Goal: Task Accomplishment & Management: Complete application form

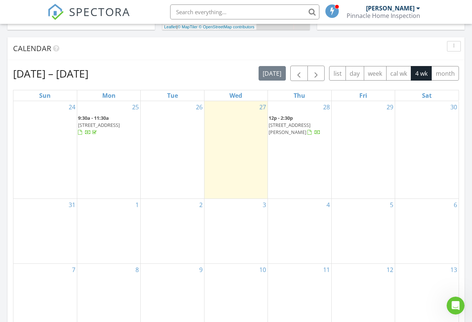
scroll to position [691, 484]
click at [438, 127] on div "30" at bounding box center [426, 149] width 63 height 97
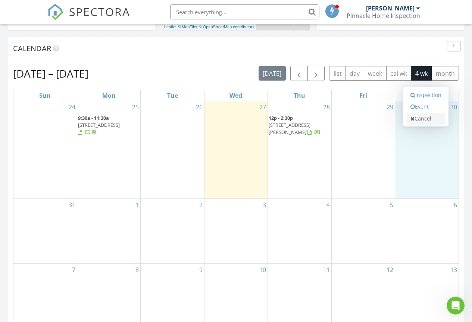
click at [436, 124] on link "Cancel" at bounding box center [426, 119] width 38 height 12
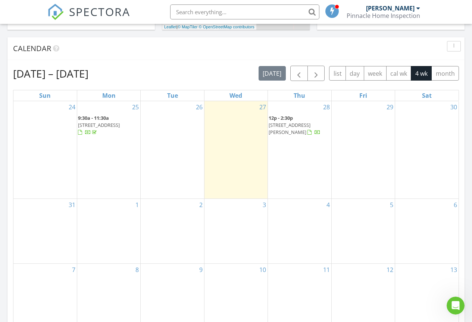
click at [436, 124] on div "30" at bounding box center [426, 149] width 63 height 97
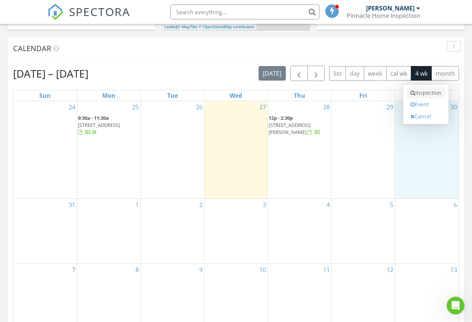
click at [429, 95] on link "Inspection" at bounding box center [426, 93] width 38 height 12
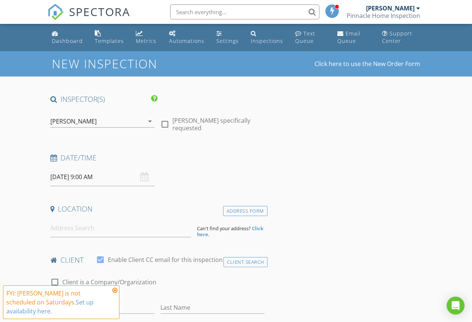
click at [117, 291] on icon at bounding box center [114, 290] width 5 height 6
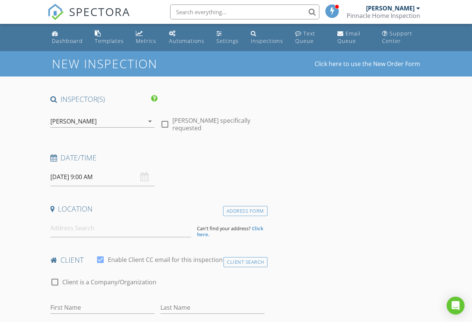
click at [114, 177] on input "08/30/2025 9:00 AM" at bounding box center [102, 177] width 104 height 18
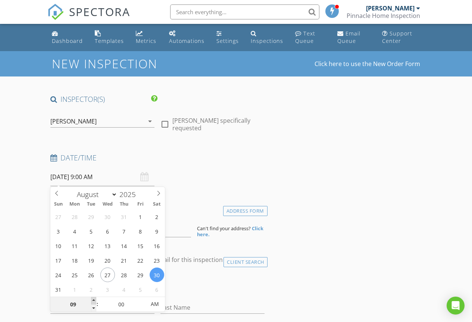
type input "10"
type input "[DATE] 10:00 AM"
click at [93, 299] on span at bounding box center [93, 300] width 5 height 7
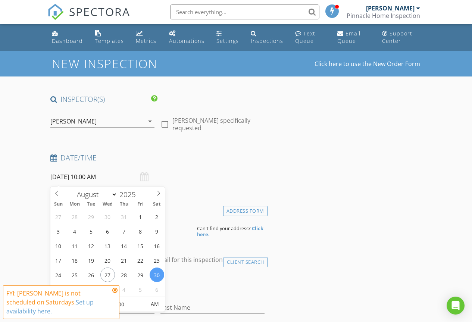
click at [181, 171] on div "Date/Time 08/30/2025 10:00 AM" at bounding box center [157, 169] width 220 height 33
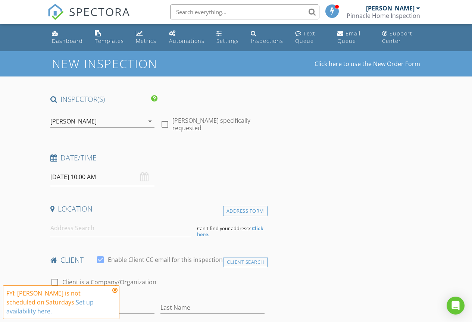
click at [114, 291] on icon at bounding box center [114, 290] width 5 height 6
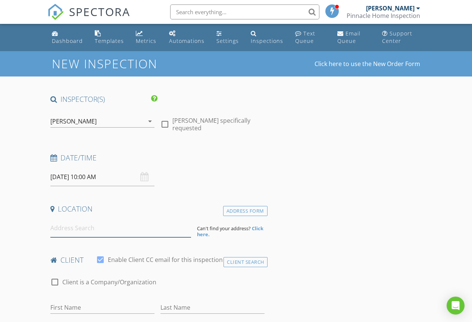
click at [76, 230] on input at bounding box center [120, 228] width 141 height 18
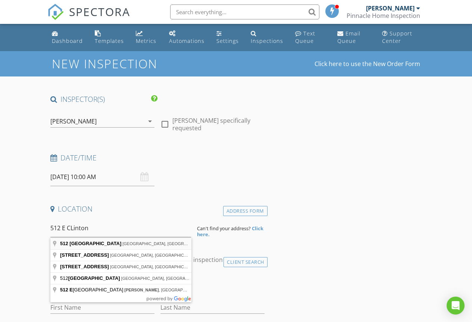
type input "512 East Clinton Avenue, Atwater, CA, USA"
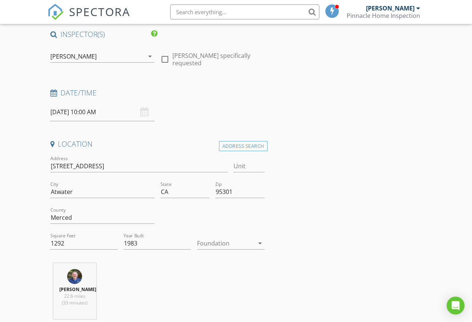
scroll to position [75, 0]
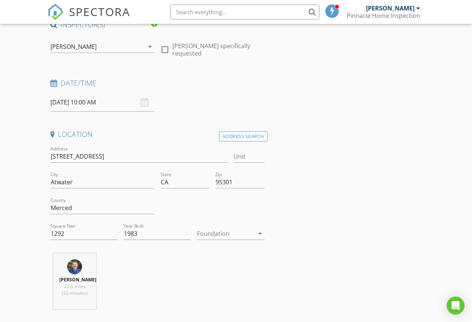
click at [202, 236] on div at bounding box center [225, 234] width 57 height 12
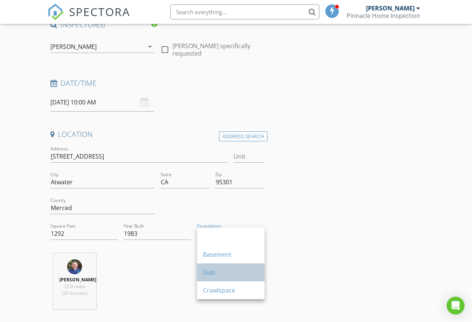
click at [207, 269] on div "Slab" at bounding box center [231, 272] width 56 height 9
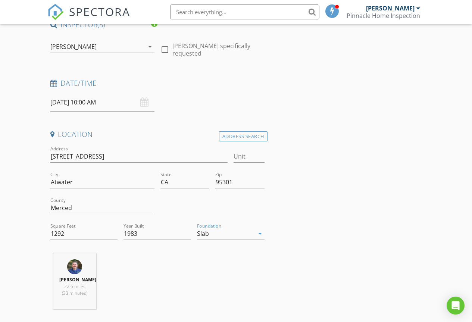
click at [163, 269] on div "Scott Fitzgerald 22.6 miles (33 minutes)" at bounding box center [157, 284] width 220 height 62
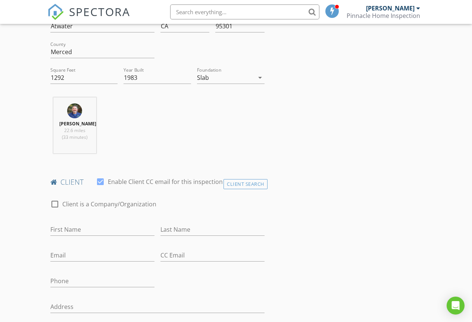
scroll to position [261, 0]
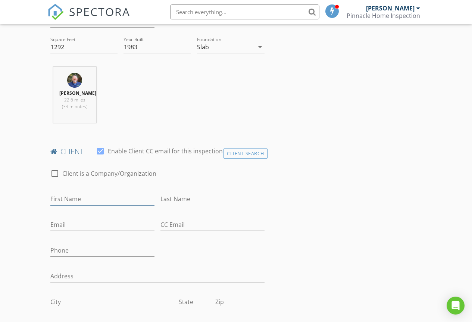
click at [67, 205] on input "First Name" at bounding box center [102, 199] width 104 height 12
type input "Mikalya"
type input "Mota"
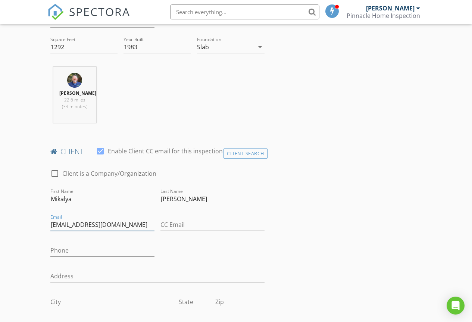
type input "[EMAIL_ADDRESS][DOMAIN_NAME]"
type input "[PHONE_NUMBER]"
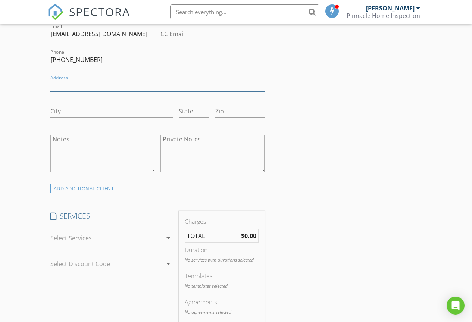
scroll to position [485, 0]
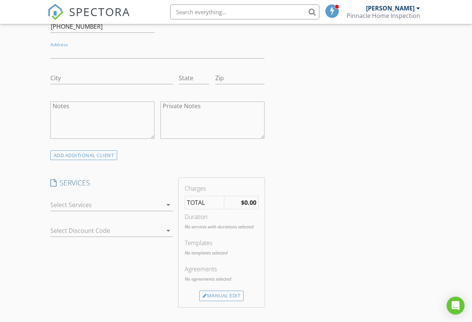
click at [80, 211] on div at bounding box center [106, 205] width 112 height 12
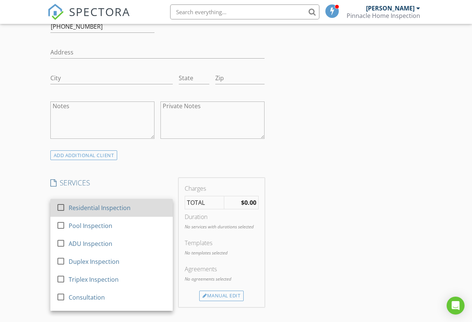
click at [75, 212] on div "Residential Inspection" at bounding box center [99, 207] width 62 height 9
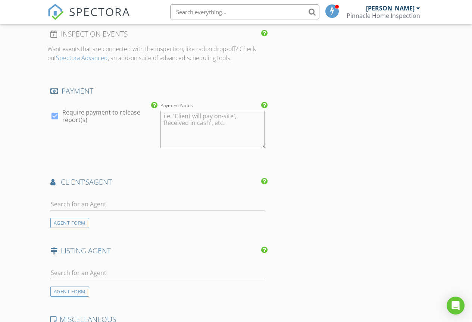
scroll to position [858, 0]
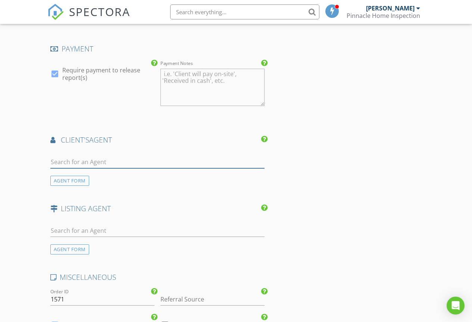
click at [76, 168] on input "text" at bounding box center [157, 162] width 214 height 12
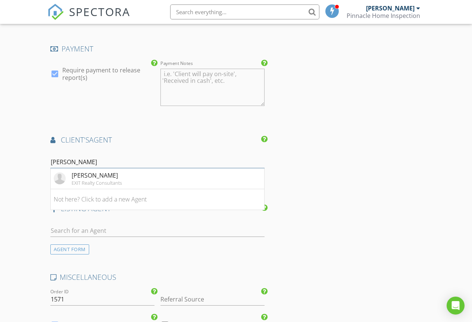
type input "Chris"
click at [78, 255] on div "AGENT FORM" at bounding box center [69, 249] width 39 height 10
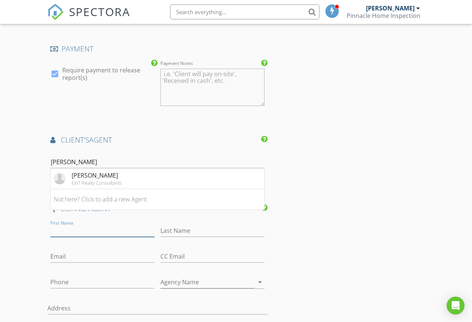
click at [71, 237] on input "First Name" at bounding box center [102, 231] width 104 height 12
click at [79, 210] on li "Not here? Click to add a new Agent" at bounding box center [157, 199] width 213 height 21
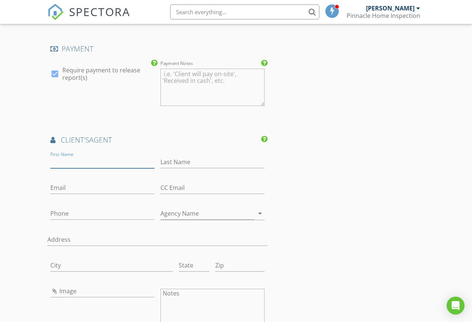
click at [74, 168] on input "First Name" at bounding box center [102, 162] width 104 height 12
type input "[PERSON_NAME]"
type input "Quiarte"
click at [72, 220] on input "Phone" at bounding box center [102, 214] width 104 height 12
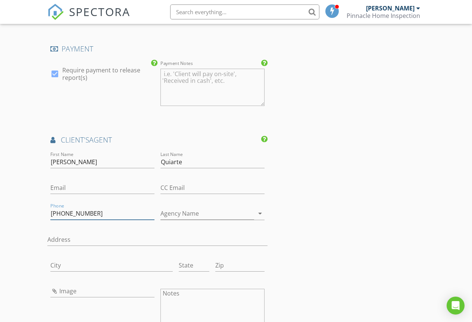
type input "[PHONE_NUMBER]"
click at [305, 228] on div "INSPECTOR(S) check_box Scott Fitzgerald PRIMARY Scott Fitzgerald arrow_drop_dow…" at bounding box center [236, 137] width 378 height 1802
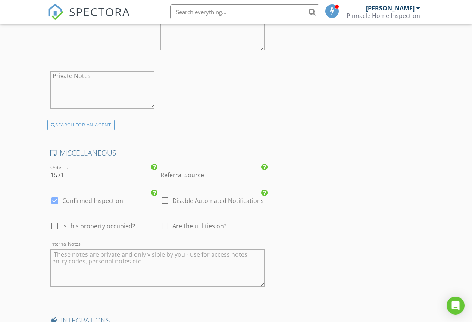
scroll to position [1456, 0]
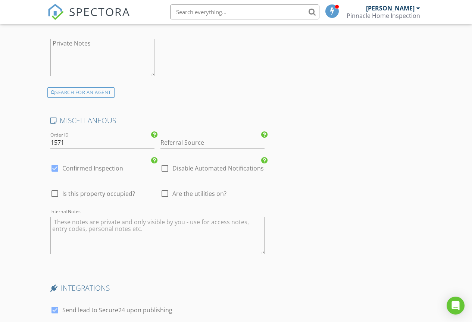
click at [51, 200] on div at bounding box center [55, 193] width 13 height 13
checkbox input "true"
click at [168, 200] on div at bounding box center [165, 193] width 13 height 13
checkbox input "true"
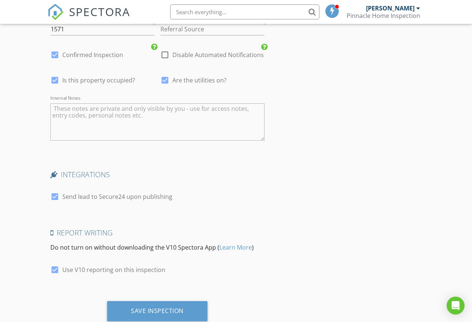
scroll to position [1598, 0]
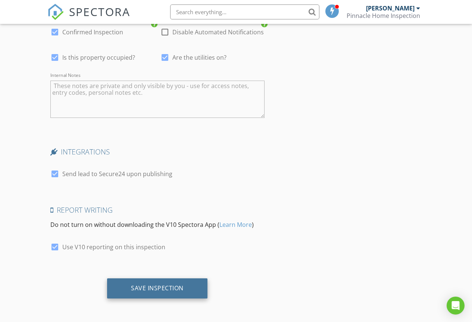
click at [158, 288] on div "Save Inspection" at bounding box center [157, 287] width 53 height 7
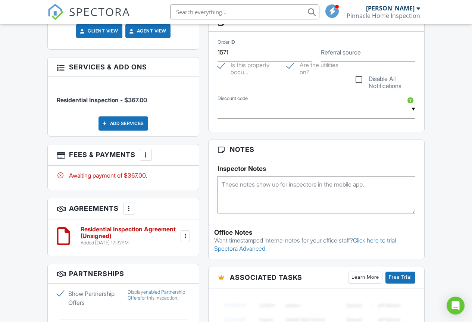
scroll to position [373, 0]
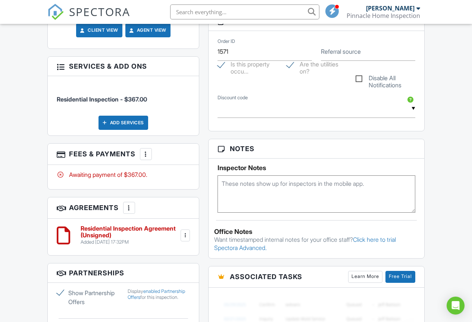
click at [242, 183] on textarea at bounding box center [317, 193] width 198 height 37
type textarea "Client's Agent to provide access to home"
click at [434, 187] on div "Dashboard Templates Metrics Automations Settings Inspections Text Queue Email Q…" at bounding box center [236, 165] width 472 height 1029
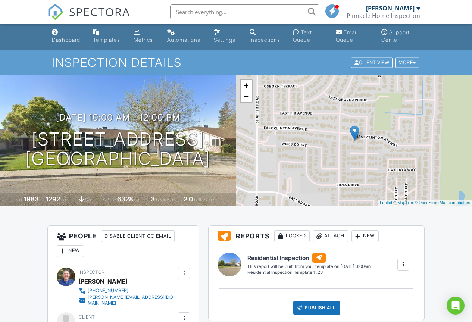
scroll to position [0, 0]
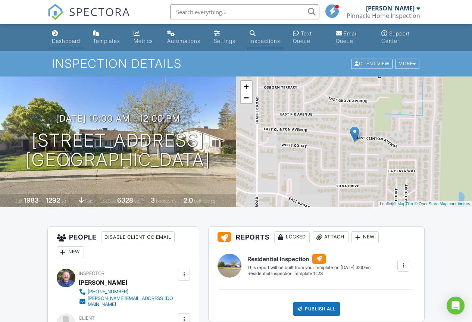
click at [75, 47] on link "Dashboard" at bounding box center [66, 37] width 35 height 21
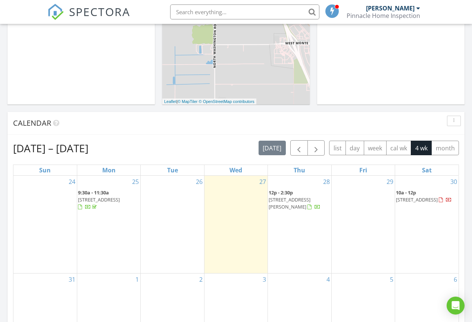
scroll to position [261, 0]
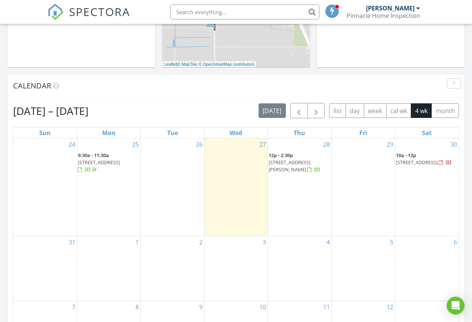
click at [286, 164] on span "801 Astor Dr, Stockton 95210" at bounding box center [290, 166] width 42 height 14
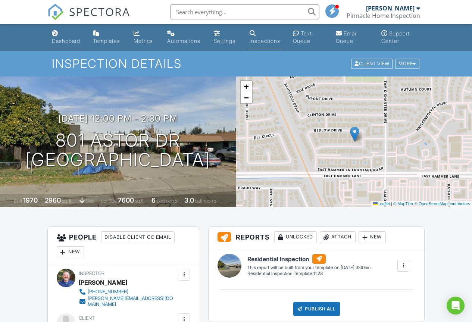
click at [69, 40] on div "Dashboard" at bounding box center [66, 41] width 28 height 6
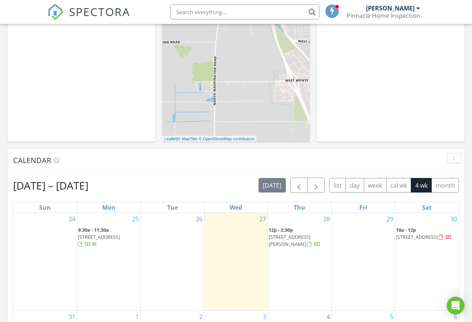
scroll to position [261, 0]
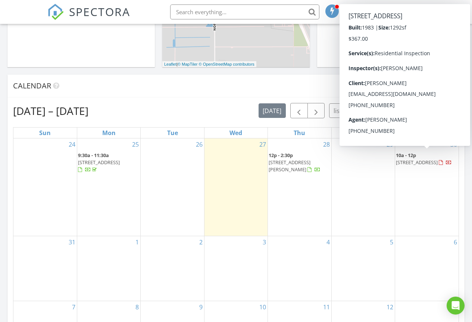
click at [411, 159] on span "[STREET_ADDRESS]" at bounding box center [417, 162] width 42 height 7
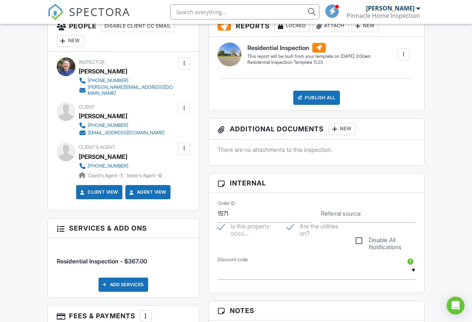
scroll to position [224, 0]
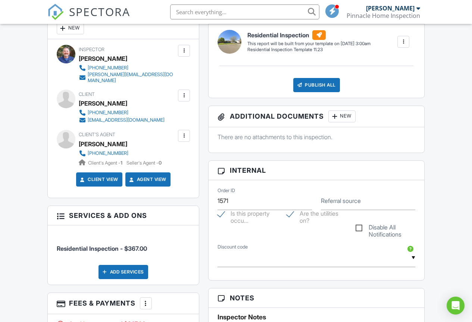
click at [185, 132] on div at bounding box center [183, 135] width 7 height 7
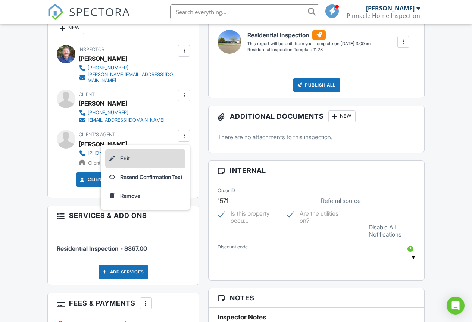
click at [136, 154] on li "Edit" at bounding box center [145, 158] width 80 height 19
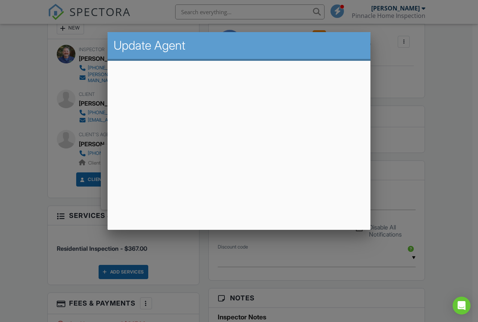
click at [335, 51] on h2 "Update Agent" at bounding box center [238, 45] width 251 height 15
click at [465, 110] on div at bounding box center [239, 164] width 478 height 403
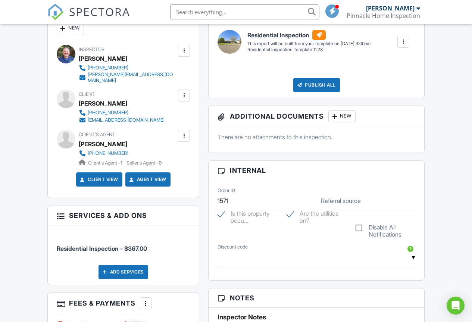
click at [185, 133] on div at bounding box center [183, 135] width 7 height 7
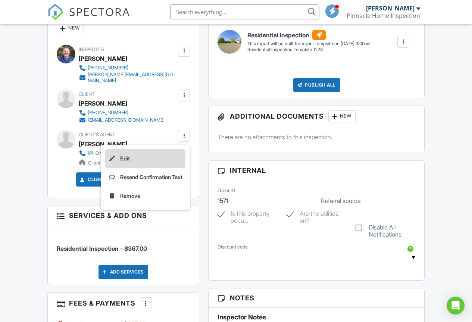
click at [122, 155] on li "Edit" at bounding box center [145, 158] width 80 height 19
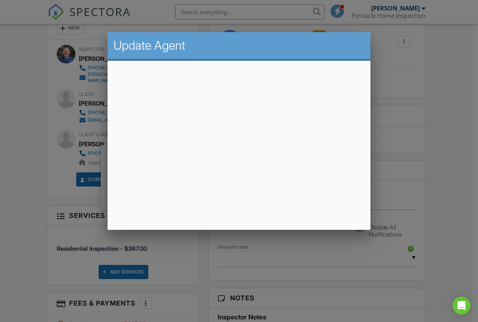
click at [450, 141] on div at bounding box center [239, 164] width 478 height 403
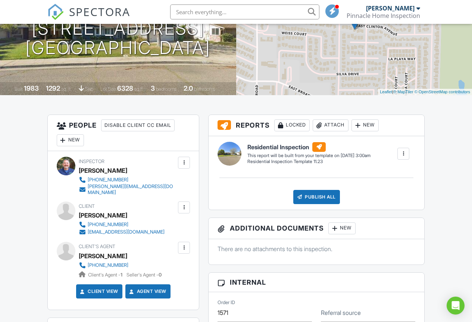
scroll to position [0, 0]
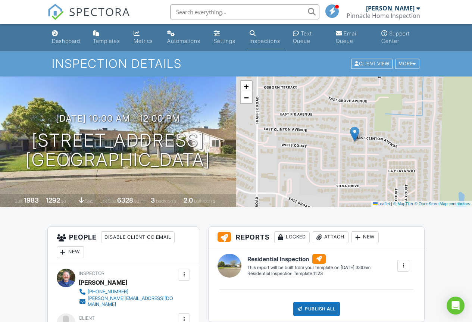
drag, startPoint x: 315, startPoint y: 0, endPoint x: 449, endPoint y: 14, distance: 135.4
click at [449, 14] on nav "SPECTORA [PERSON_NAME] Pinnacle Home Inspection Role: Inspector Change Role Das…" at bounding box center [236, 12] width 472 height 24
click at [391, 15] on div "Pinnacle Home Inspection" at bounding box center [384, 15] width 74 height 7
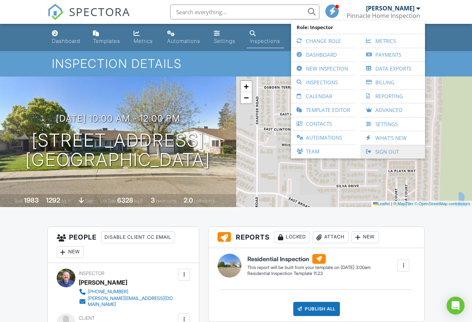
click at [383, 153] on link "Sign Out" at bounding box center [392, 151] width 57 height 13
